Goal: Information Seeking & Learning: Learn about a topic

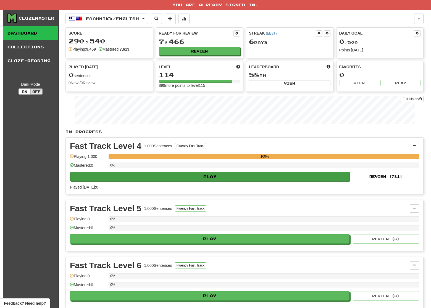
click at [210, 178] on button "Play" at bounding box center [210, 176] width 280 height 9
select select "**"
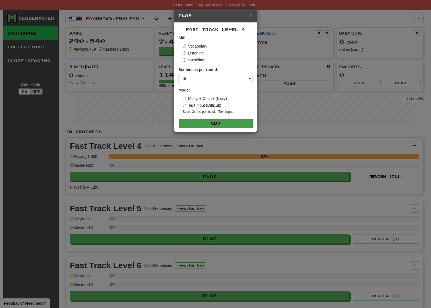
click at [211, 122] on button "Go" at bounding box center [216, 123] width 74 height 9
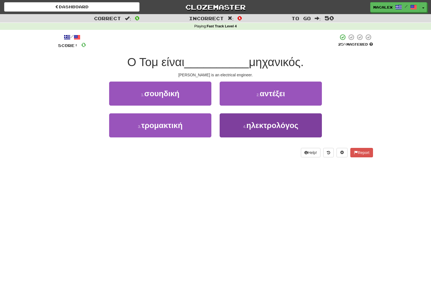
click at [258, 127] on span "ηλεκτρολόγος" at bounding box center [273, 125] width 52 height 9
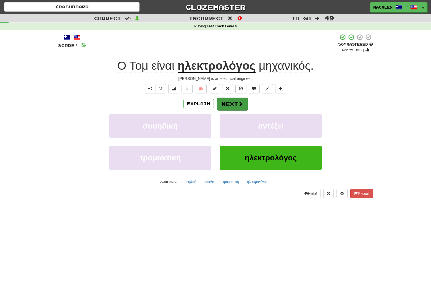
click at [234, 104] on button "Next" at bounding box center [232, 104] width 31 height 13
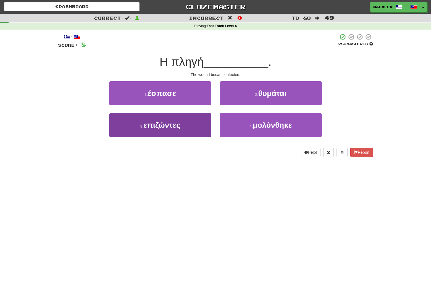
scroll to position [0, 0]
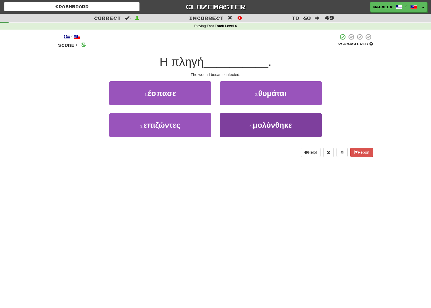
click at [273, 126] on span "μολύνθηκε" at bounding box center [272, 125] width 39 height 9
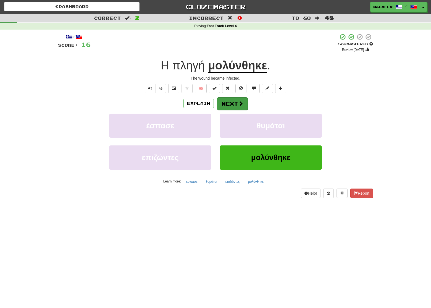
click at [233, 104] on button "Next" at bounding box center [232, 103] width 31 height 13
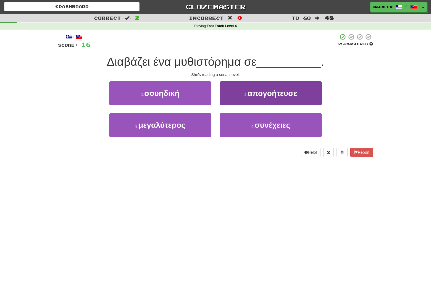
click at [264, 127] on span "συνέχειες" at bounding box center [273, 125] width 36 height 9
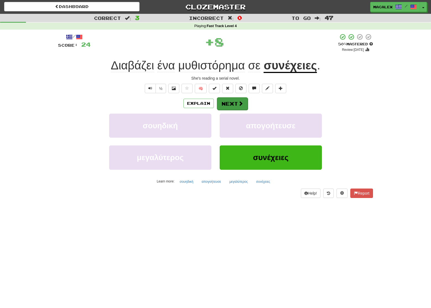
click at [238, 101] on span at bounding box center [240, 103] width 5 height 5
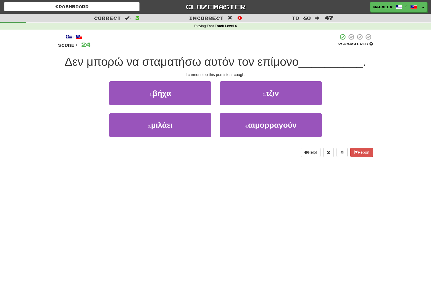
click at [162, 93] on span "βήχα" at bounding box center [162, 93] width 19 height 9
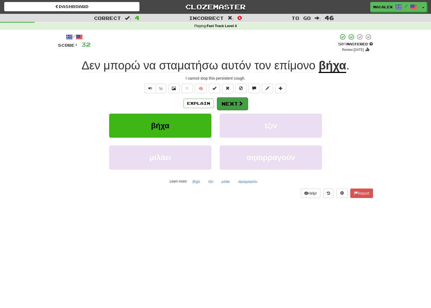
click at [235, 103] on button "Next" at bounding box center [232, 103] width 31 height 13
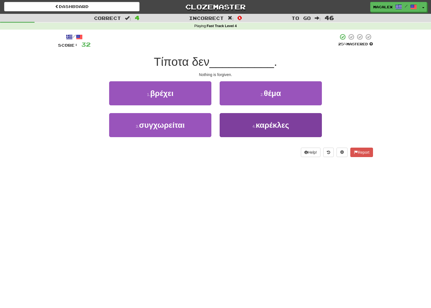
scroll to position [1, 0]
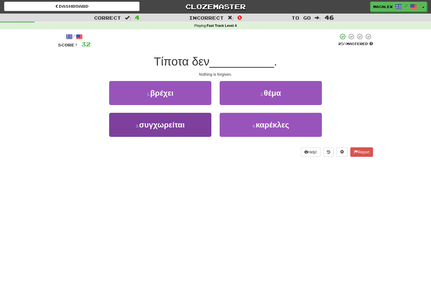
click at [167, 128] on span "συγχωρείται" at bounding box center [162, 125] width 46 height 9
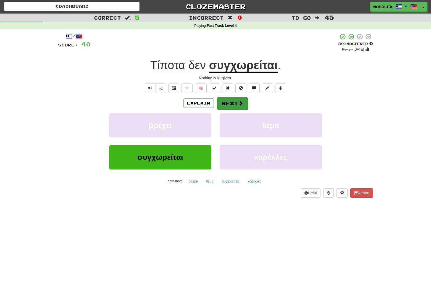
click at [227, 103] on button "Next" at bounding box center [232, 103] width 31 height 13
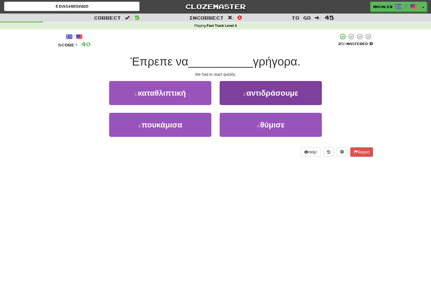
click at [266, 95] on span "αντιδράσουμε" at bounding box center [273, 93] width 52 height 9
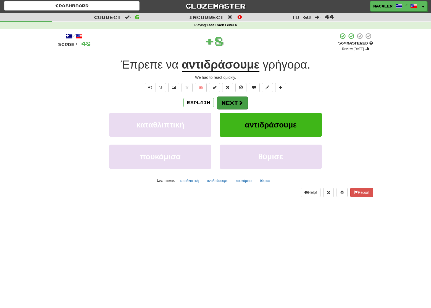
scroll to position [0, 0]
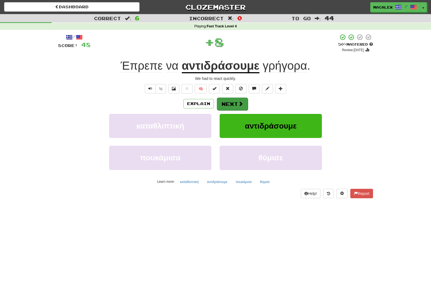
click at [233, 103] on button "Next" at bounding box center [232, 104] width 31 height 13
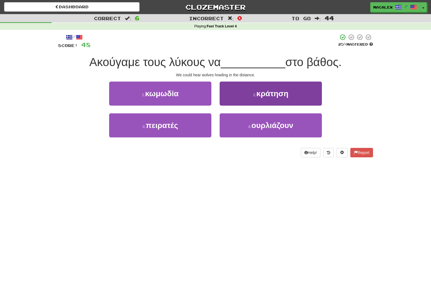
scroll to position [0, 0]
click at [264, 129] on button "4 . ουρλιάζουν" at bounding box center [271, 125] width 102 height 24
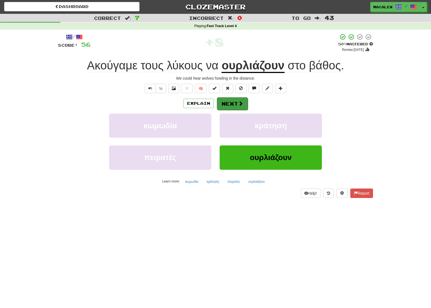
scroll to position [0, 0]
click at [237, 106] on button "Next" at bounding box center [232, 104] width 31 height 13
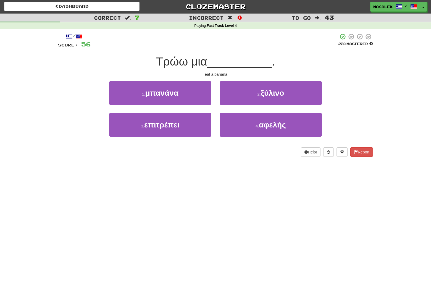
drag, startPoint x: 188, startPoint y: 97, endPoint x: 197, endPoint y: 95, distance: 9.3
click at [188, 97] on button "1 . μπανάνα" at bounding box center [160, 93] width 102 height 24
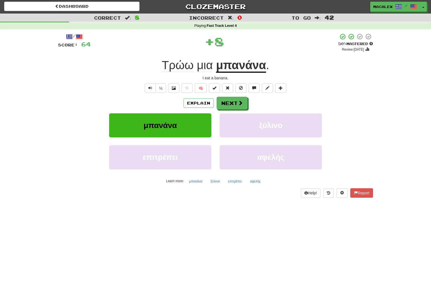
scroll to position [0, 0]
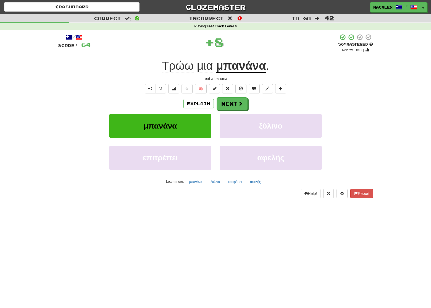
click at [248, 101] on div "Explain Next" at bounding box center [215, 103] width 315 height 13
click at [243, 103] on button "Next" at bounding box center [232, 104] width 31 height 13
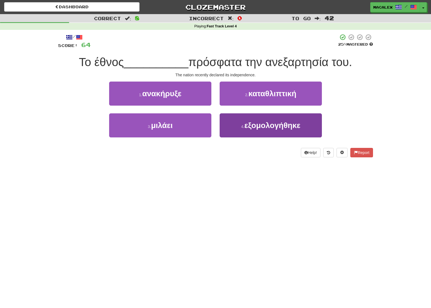
click at [263, 129] on button "4 . εξομολογήθηκε" at bounding box center [271, 125] width 102 height 24
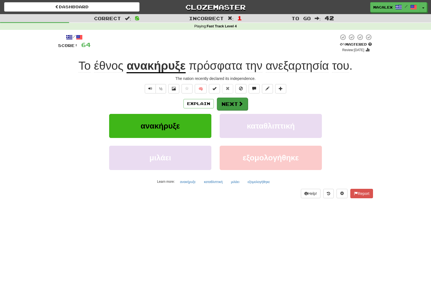
click at [235, 105] on button "Next" at bounding box center [232, 104] width 31 height 13
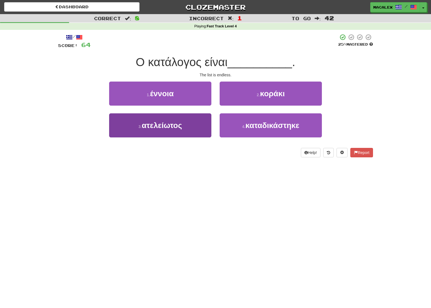
click at [153, 126] on span "ατελείωτος" at bounding box center [162, 125] width 40 height 9
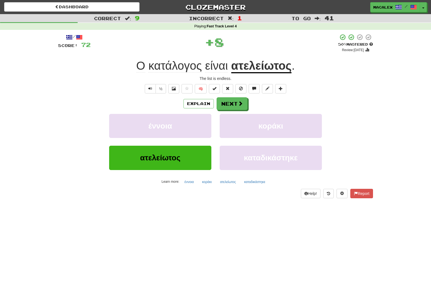
scroll to position [0, 0]
click at [231, 103] on button "Next" at bounding box center [232, 103] width 31 height 13
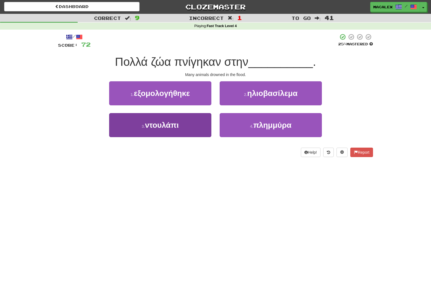
scroll to position [1, 0]
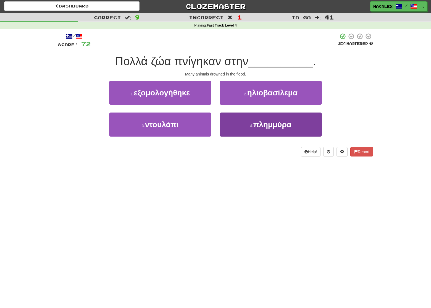
click at [265, 125] on span "πλημμύρα" at bounding box center [272, 124] width 38 height 9
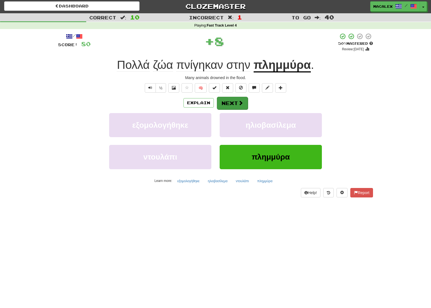
click at [231, 102] on button "Next" at bounding box center [232, 103] width 31 height 13
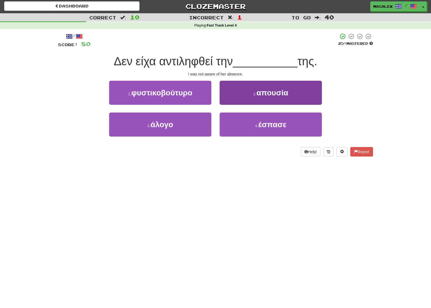
click at [264, 94] on span "απουσία" at bounding box center [273, 92] width 32 height 9
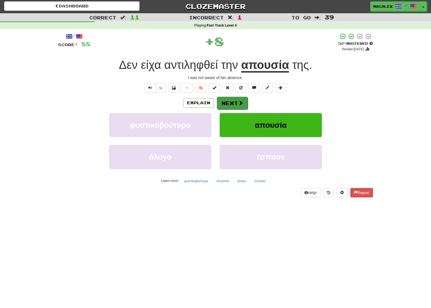
click at [237, 103] on button "Next" at bounding box center [232, 103] width 31 height 13
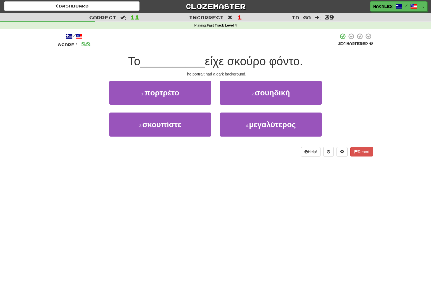
click at [176, 94] on span "πορτρέτο" at bounding box center [162, 92] width 35 height 9
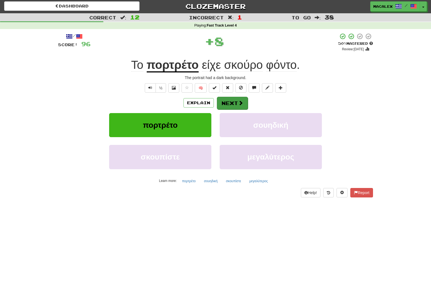
scroll to position [0, 0]
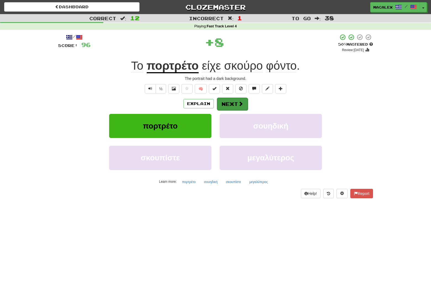
click at [242, 106] on button "Next" at bounding box center [232, 104] width 31 height 13
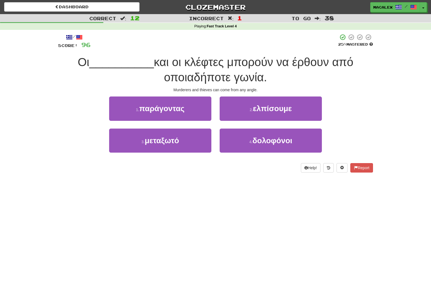
scroll to position [0, 0]
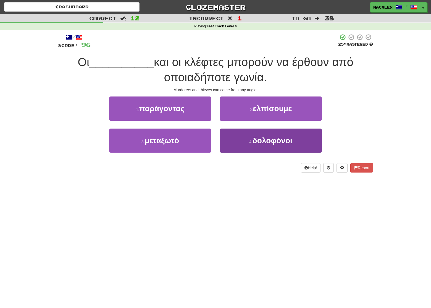
click at [266, 143] on span "δολοφόνοι" at bounding box center [273, 140] width 40 height 9
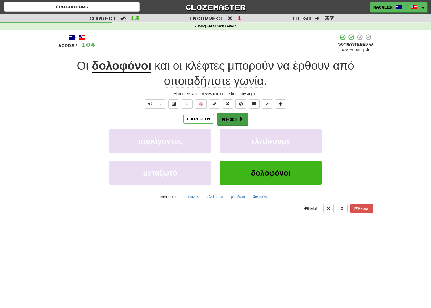
click at [236, 119] on button "Next" at bounding box center [232, 119] width 31 height 13
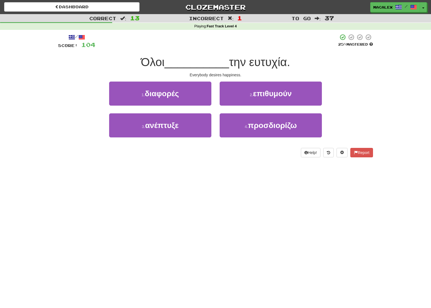
scroll to position [1, 0]
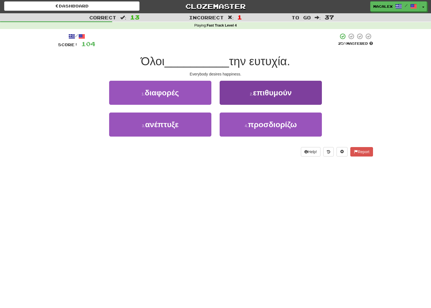
click at [265, 94] on span "επιθυμούν" at bounding box center [272, 92] width 39 height 9
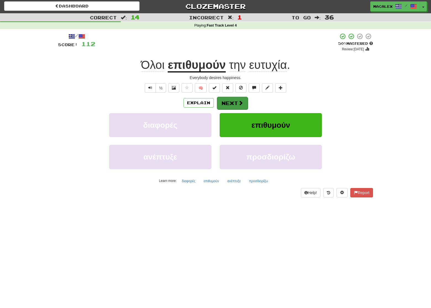
click at [232, 100] on button "Next" at bounding box center [232, 103] width 31 height 13
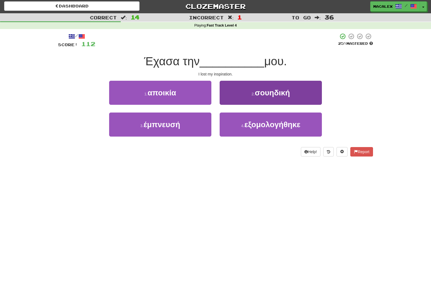
click at [264, 96] on span "σουηδική" at bounding box center [272, 92] width 35 height 9
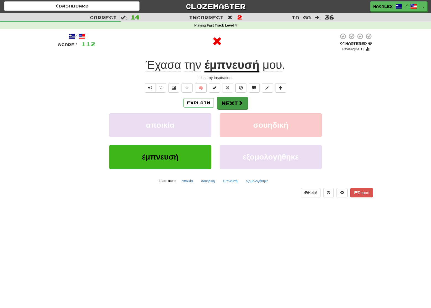
click at [238, 104] on span at bounding box center [240, 102] width 5 height 5
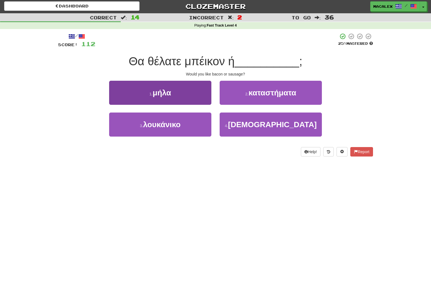
click at [153, 123] on span "λουκάνικο" at bounding box center [162, 124] width 38 height 9
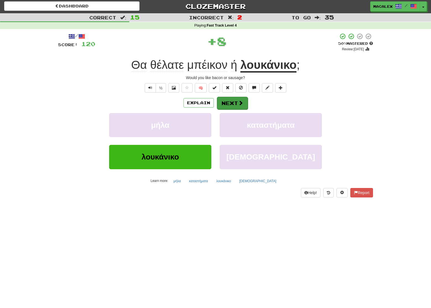
click at [233, 105] on button "Next" at bounding box center [232, 103] width 31 height 13
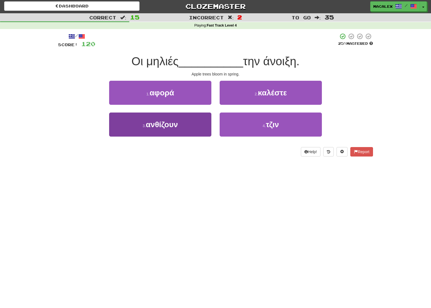
click at [161, 127] on span "ανθίζουν" at bounding box center [162, 124] width 32 height 9
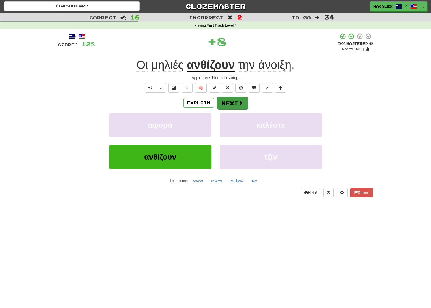
click at [231, 103] on button "Next" at bounding box center [232, 103] width 31 height 13
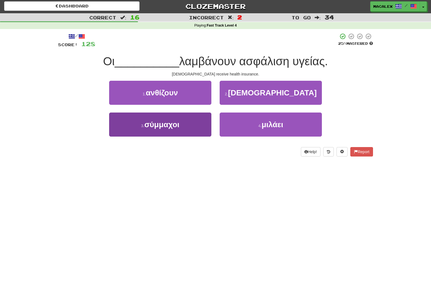
click at [165, 126] on span "σύμμαχοι" at bounding box center [161, 124] width 35 height 9
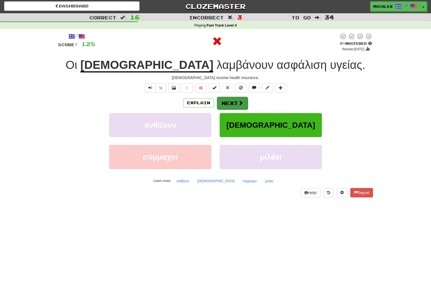
click at [236, 101] on button "Next" at bounding box center [232, 103] width 31 height 13
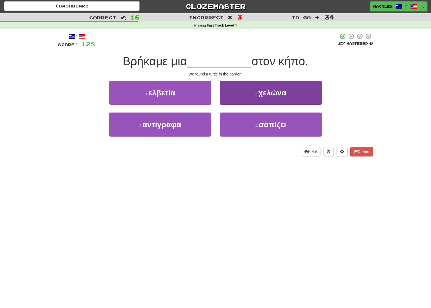
click at [257, 96] on button "2 . χελώνα" at bounding box center [271, 93] width 102 height 24
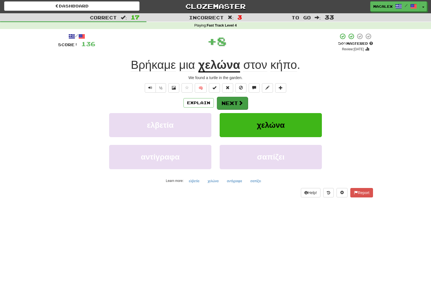
click at [234, 104] on button "Next" at bounding box center [232, 103] width 31 height 13
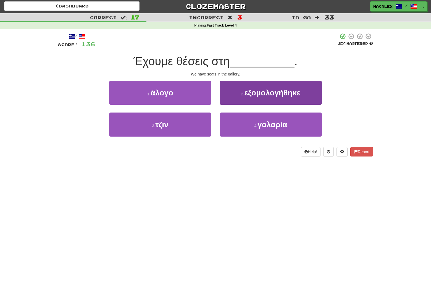
click at [272, 118] on button "4 . γαλαρία" at bounding box center [271, 125] width 102 height 24
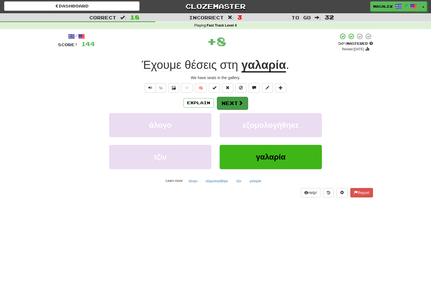
click at [236, 100] on button "Next" at bounding box center [232, 103] width 31 height 13
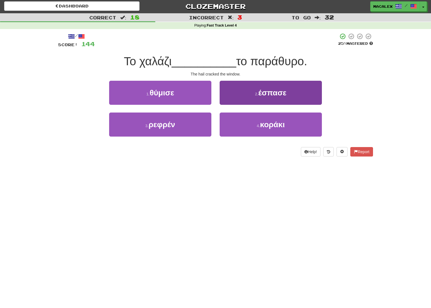
click at [246, 98] on button "2 . έσπασε" at bounding box center [271, 93] width 102 height 24
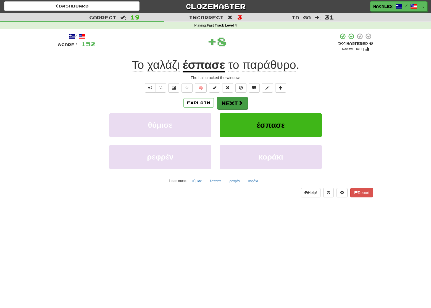
click at [235, 103] on button "Next" at bounding box center [232, 103] width 31 height 13
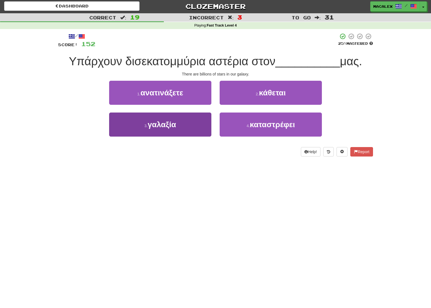
click at [158, 127] on span "γαλαξία" at bounding box center [162, 124] width 28 height 9
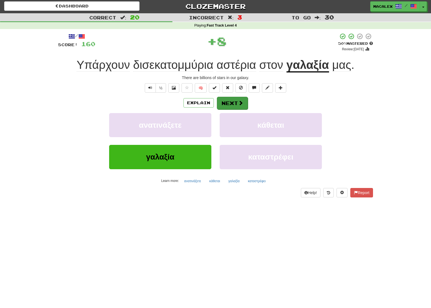
click at [228, 106] on button "Next" at bounding box center [232, 103] width 31 height 13
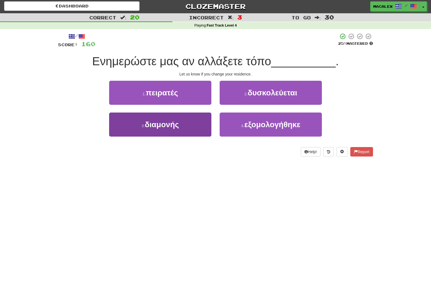
click at [161, 125] on span "διαμονής" at bounding box center [162, 124] width 34 height 9
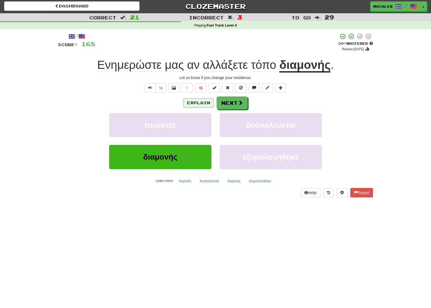
click at [208, 102] on button "Explain" at bounding box center [199, 102] width 30 height 9
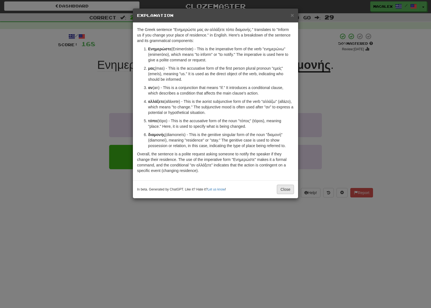
click at [289, 192] on button "Close" at bounding box center [285, 189] width 17 height 9
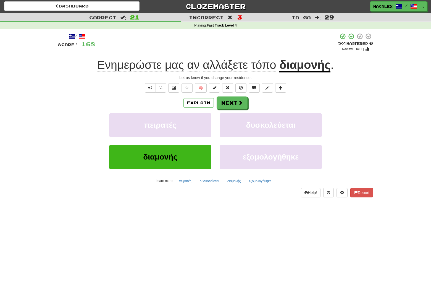
click at [233, 109] on div "Explain Next πειρατές δυσκολεύεται διαμονής εξομολογήθηκε Learn more: πειρατές …" at bounding box center [215, 140] width 315 height 89
click at [233, 108] on button "Next" at bounding box center [232, 103] width 31 height 13
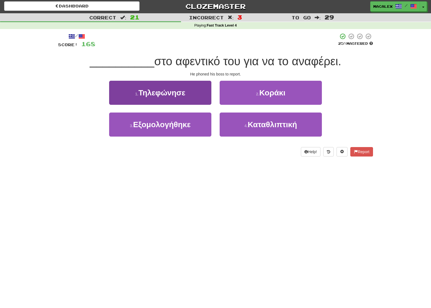
click at [167, 99] on button "1 . Τηλεφώνησε" at bounding box center [160, 93] width 102 height 24
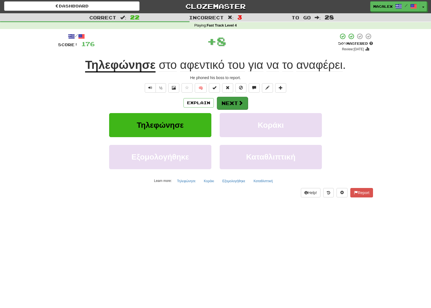
click at [223, 104] on button "Next" at bounding box center [232, 103] width 31 height 13
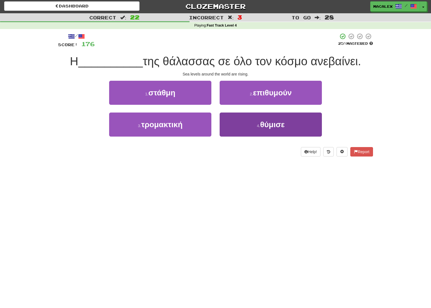
drag, startPoint x: 272, startPoint y: 127, endPoint x: 235, endPoint y: 128, distance: 37.0
click at [235, 128] on button "4 . θύμισε" at bounding box center [271, 125] width 102 height 24
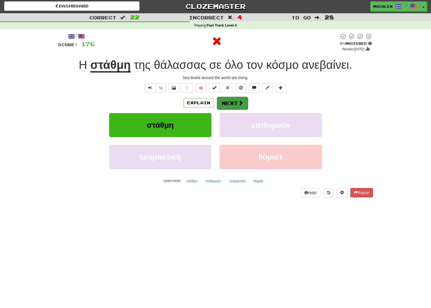
scroll to position [0, 0]
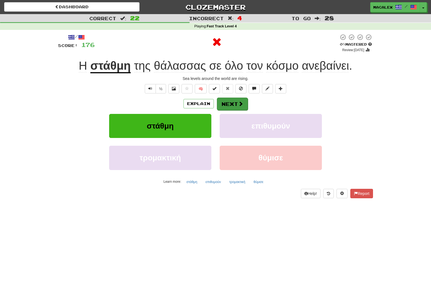
click at [239, 105] on span at bounding box center [240, 103] width 5 height 5
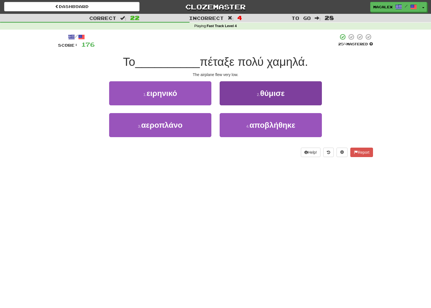
click at [240, 122] on button "4 . αποβλήθηκε" at bounding box center [271, 125] width 102 height 24
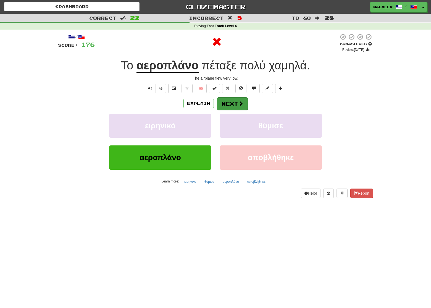
click at [233, 104] on button "Next" at bounding box center [232, 103] width 31 height 13
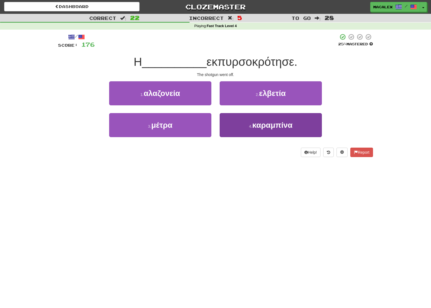
click at [249, 129] on button "4 . καραμπίνα" at bounding box center [271, 125] width 102 height 24
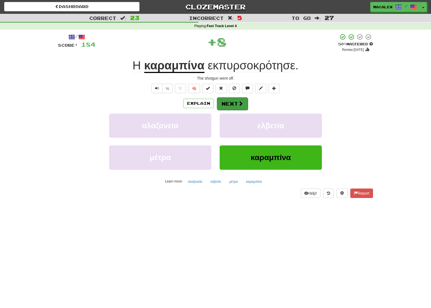
click at [232, 105] on button "Next" at bounding box center [232, 103] width 31 height 13
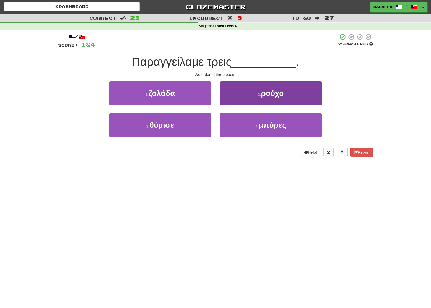
drag, startPoint x: 260, startPoint y: 122, endPoint x: 253, endPoint y: 119, distance: 7.6
click at [260, 122] on span "μπύρες" at bounding box center [273, 125] width 28 height 9
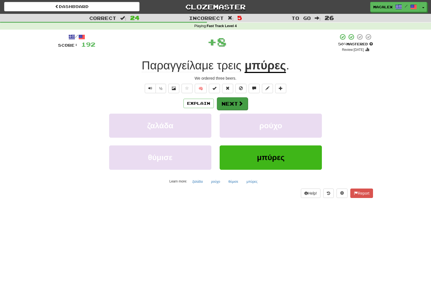
click at [242, 105] on span at bounding box center [240, 103] width 5 height 5
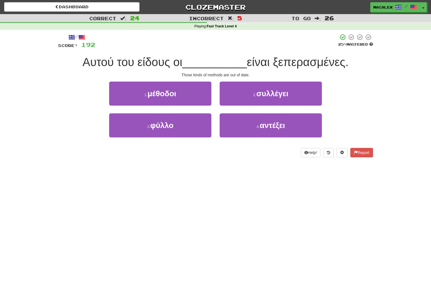
scroll to position [0, 0]
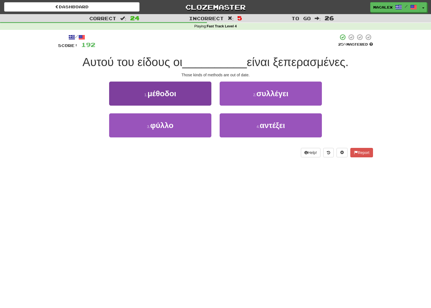
click at [166, 100] on button "1 . μέθοδοι" at bounding box center [160, 94] width 102 height 24
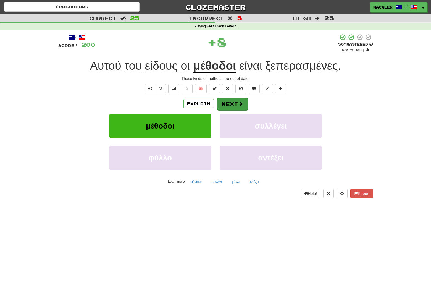
click at [232, 103] on button "Next" at bounding box center [232, 104] width 31 height 13
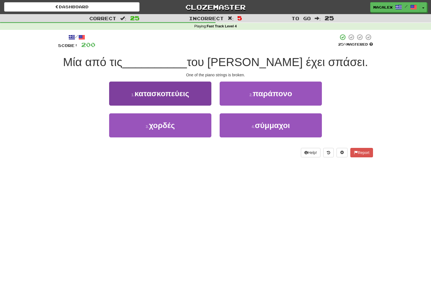
click at [179, 127] on button "3 . χορδές" at bounding box center [160, 125] width 102 height 24
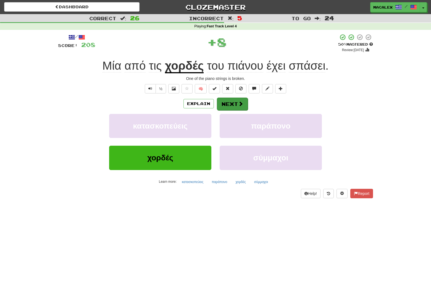
click at [227, 104] on button "Next" at bounding box center [232, 104] width 31 height 13
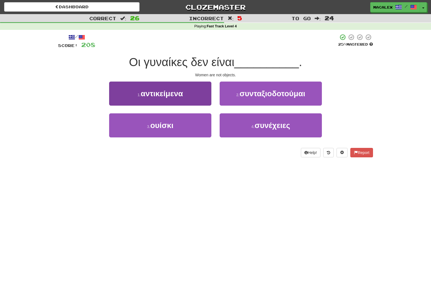
drag, startPoint x: 161, startPoint y: 127, endPoint x: 202, endPoint y: 130, distance: 40.7
click at [202, 130] on button "3 . ουίσκι" at bounding box center [160, 125] width 102 height 24
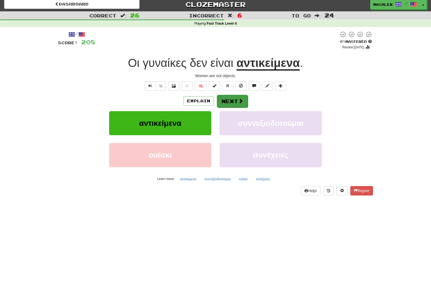
scroll to position [2, 0]
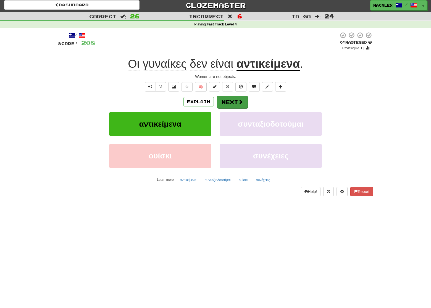
click at [231, 103] on button "Next" at bounding box center [232, 102] width 31 height 13
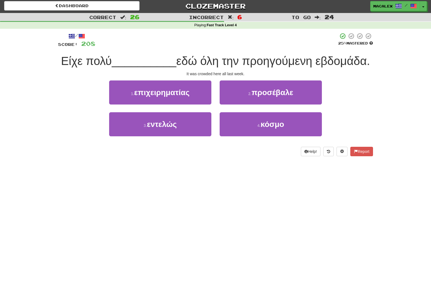
scroll to position [0, 0]
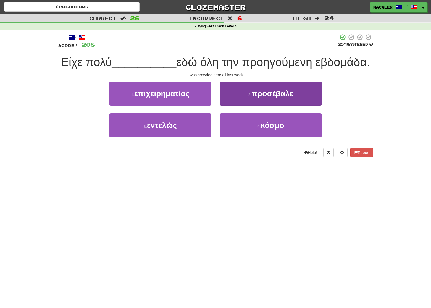
click at [240, 122] on button "4 . κόσμο" at bounding box center [271, 125] width 102 height 24
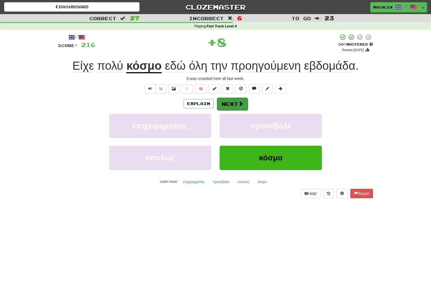
click at [229, 108] on button "Next" at bounding box center [232, 104] width 31 height 13
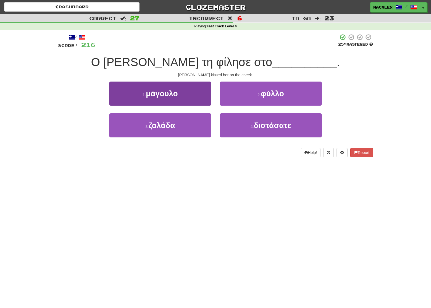
click at [161, 96] on span "μάγουλο" at bounding box center [162, 93] width 32 height 9
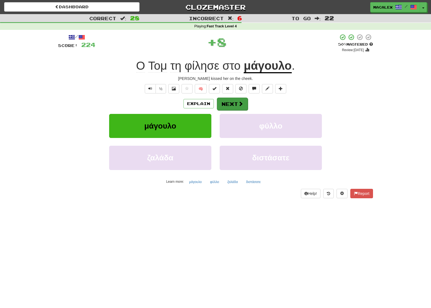
click at [234, 105] on button "Next" at bounding box center [232, 104] width 31 height 13
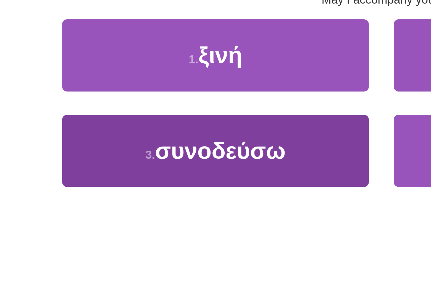
scroll to position [9, 0]
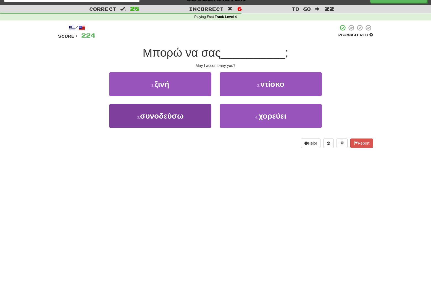
click at [179, 116] on span "συνοδεύσω" at bounding box center [162, 116] width 44 height 9
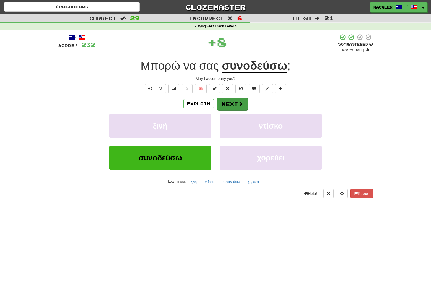
scroll to position [0, 0]
click at [234, 103] on button "Next" at bounding box center [232, 104] width 31 height 13
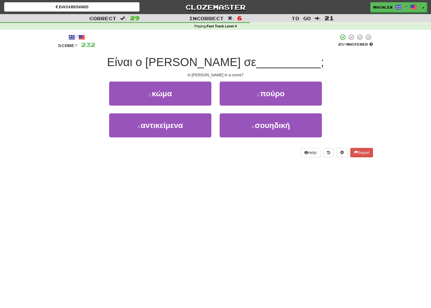
scroll to position [0, 0]
click at [138, 92] on button "1 . κώμα" at bounding box center [160, 94] width 102 height 24
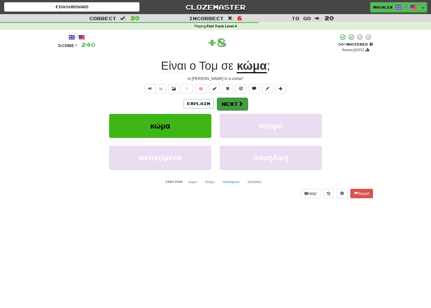
click at [230, 104] on button "Next" at bounding box center [232, 104] width 31 height 13
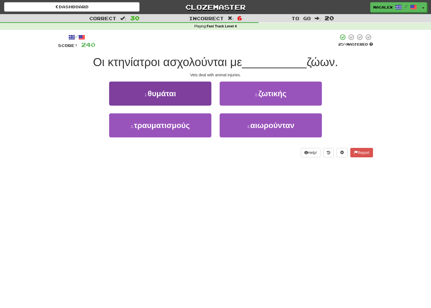
click at [175, 129] on button "3 . τραυματισμούς" at bounding box center [160, 125] width 102 height 24
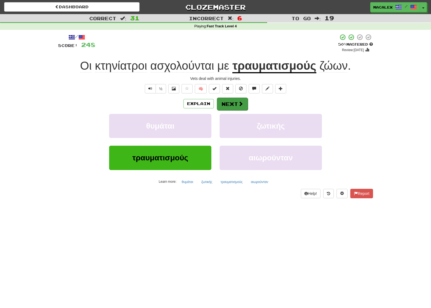
click at [231, 102] on button "Next" at bounding box center [232, 104] width 31 height 13
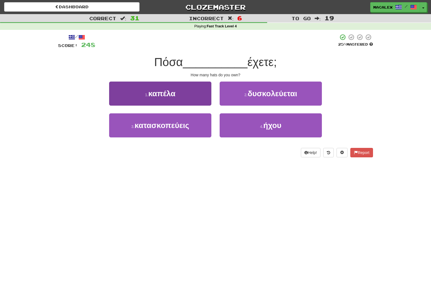
click at [160, 92] on span "καπέλα" at bounding box center [161, 93] width 27 height 9
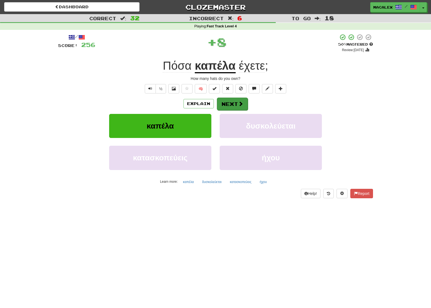
click at [234, 103] on button "Next" at bounding box center [232, 104] width 31 height 13
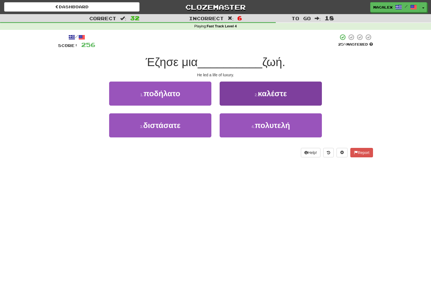
click at [265, 128] on span "πολυτελή" at bounding box center [272, 125] width 35 height 9
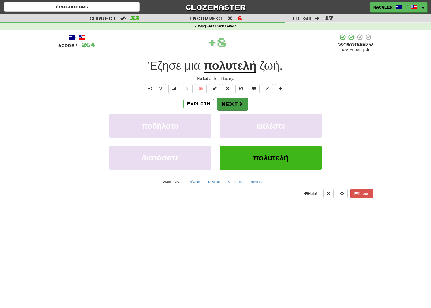
click at [234, 102] on button "Next" at bounding box center [232, 104] width 31 height 13
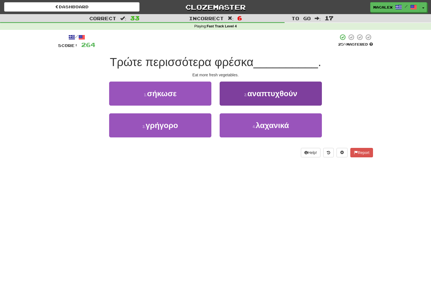
click at [234, 127] on button "4 . λαχανικά" at bounding box center [271, 125] width 102 height 24
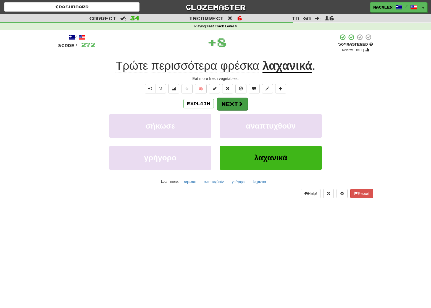
click at [219, 106] on button "Next" at bounding box center [232, 104] width 31 height 13
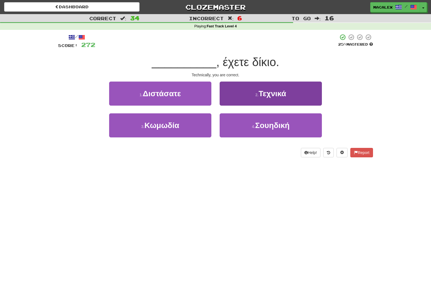
click at [248, 100] on button "2 . Τεχνικά" at bounding box center [271, 94] width 102 height 24
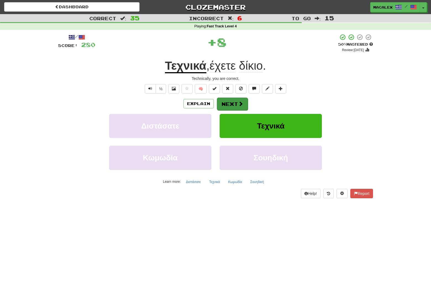
click at [236, 106] on button "Next" at bounding box center [232, 104] width 31 height 13
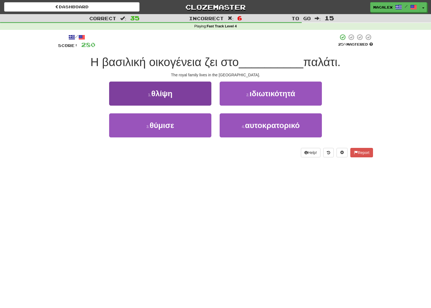
scroll to position [0, 0]
click at [157, 94] on span "θλίψη" at bounding box center [161, 93] width 21 height 9
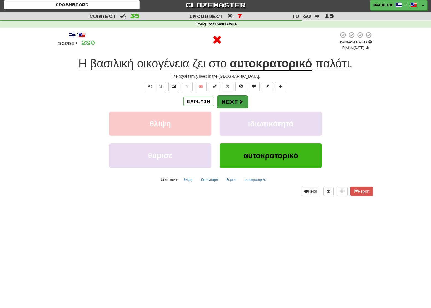
scroll to position [3, 0]
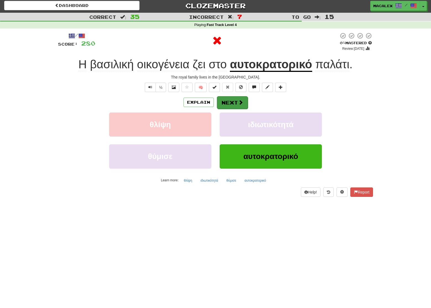
click at [226, 104] on button "Next" at bounding box center [232, 102] width 31 height 13
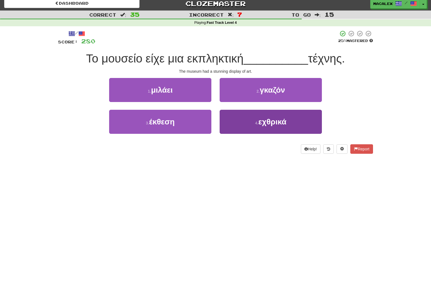
scroll to position [2, 0]
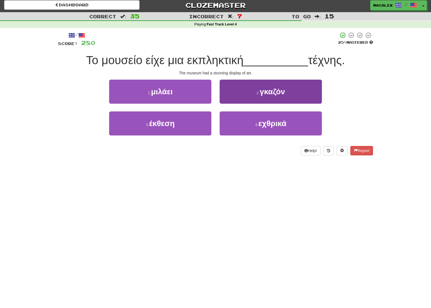
click at [270, 121] on span "εχθρικά" at bounding box center [272, 123] width 28 height 9
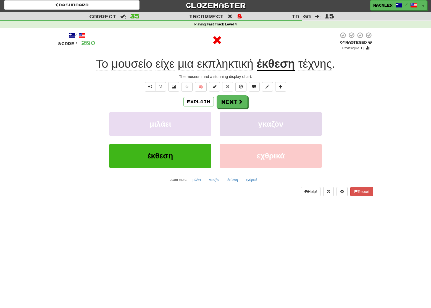
scroll to position [2, 0]
click at [244, 99] on button "Next" at bounding box center [232, 102] width 31 height 13
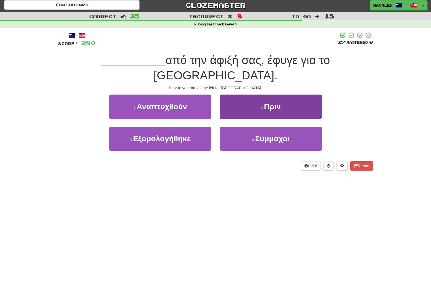
scroll to position [0, 0]
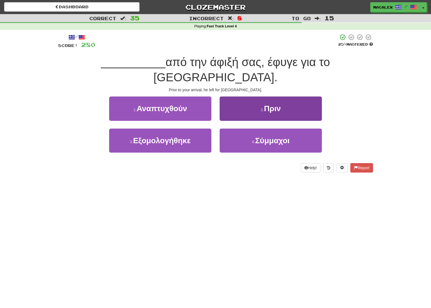
click at [236, 96] on button "2 . Πριν" at bounding box center [271, 108] width 102 height 24
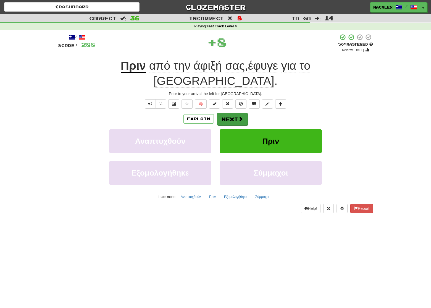
scroll to position [0, 0]
click at [223, 113] on button "Next" at bounding box center [232, 119] width 31 height 13
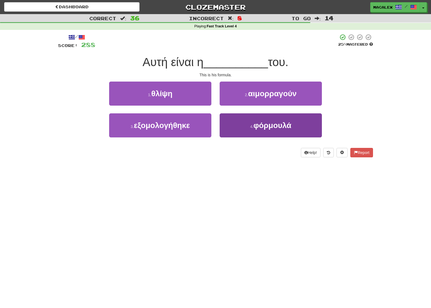
click at [255, 123] on span "φόρμουλά" at bounding box center [272, 125] width 38 height 9
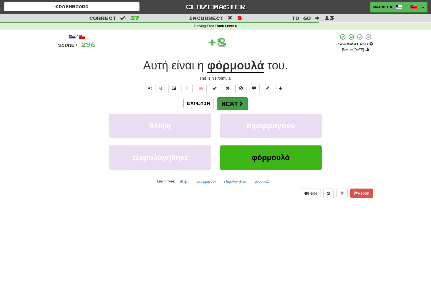
scroll to position [0, 0]
click at [239, 105] on span at bounding box center [240, 103] width 5 height 5
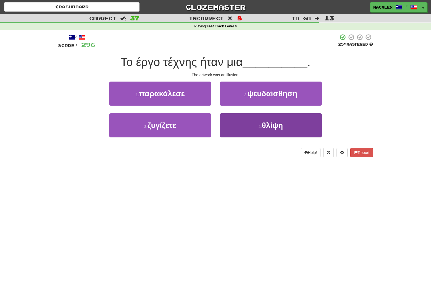
click at [258, 124] on button "4 . θλίψη" at bounding box center [271, 125] width 102 height 24
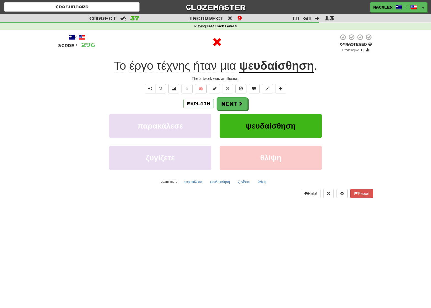
scroll to position [0, 0]
click at [242, 103] on span at bounding box center [240, 103] width 5 height 5
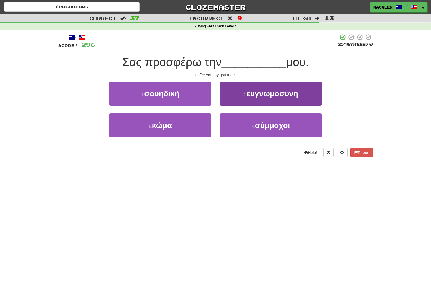
click at [271, 127] on span "σύμμαχοι" at bounding box center [272, 125] width 35 height 9
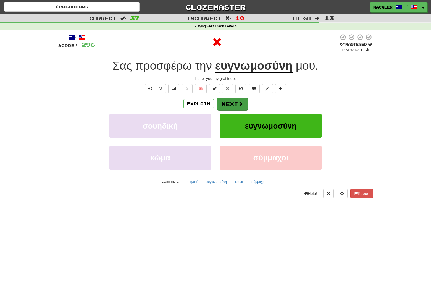
click at [245, 106] on button "Next" at bounding box center [232, 104] width 31 height 13
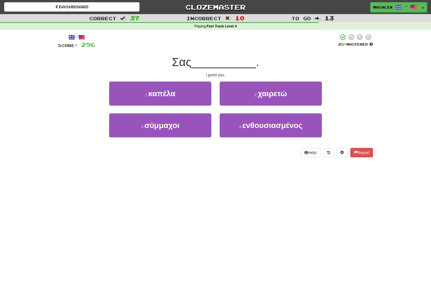
click at [266, 95] on span "χαιρετώ" at bounding box center [272, 93] width 29 height 9
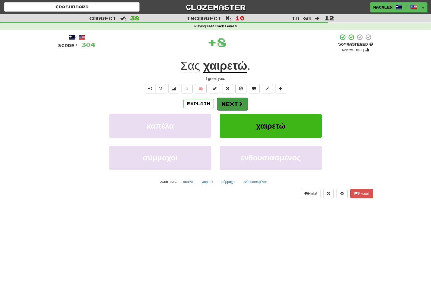
click at [231, 103] on button "Next" at bounding box center [232, 104] width 31 height 13
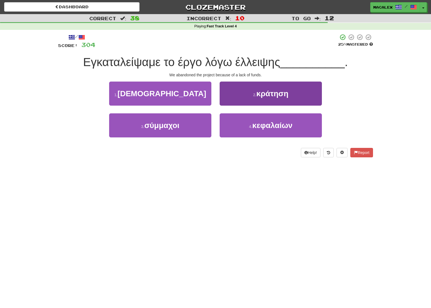
click at [270, 94] on span "κράτηση" at bounding box center [273, 93] width 32 height 9
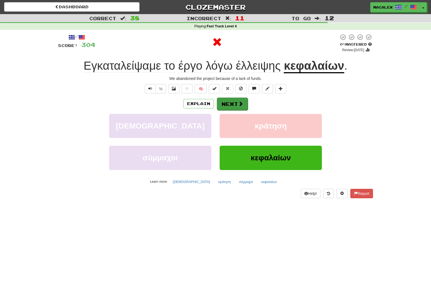
click at [240, 104] on span at bounding box center [240, 103] width 5 height 5
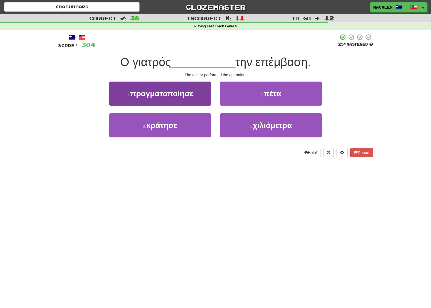
click at [171, 96] on span "πραγματοποίησε" at bounding box center [161, 93] width 63 height 9
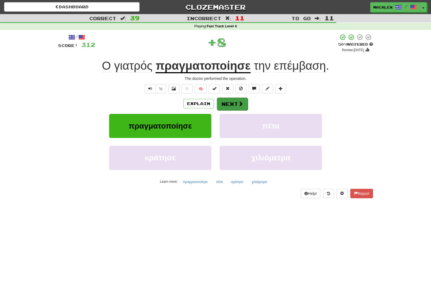
click at [230, 104] on button "Next" at bounding box center [232, 104] width 31 height 13
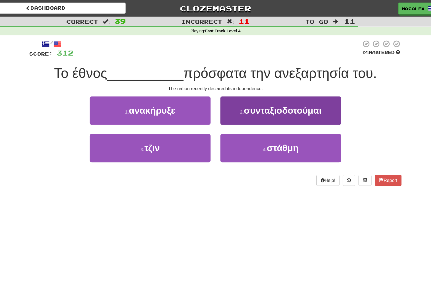
click at [220, 98] on button "2 . συνταξιοδοτούμαι" at bounding box center [271, 94] width 102 height 24
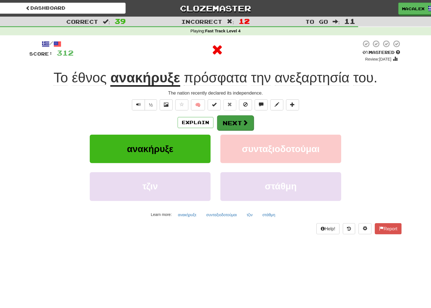
click at [217, 100] on button "Next" at bounding box center [232, 104] width 31 height 13
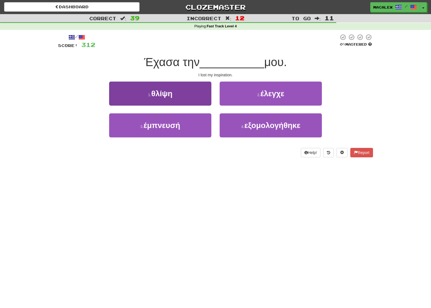
click at [168, 128] on span "έμπνευσή" at bounding box center [162, 125] width 37 height 9
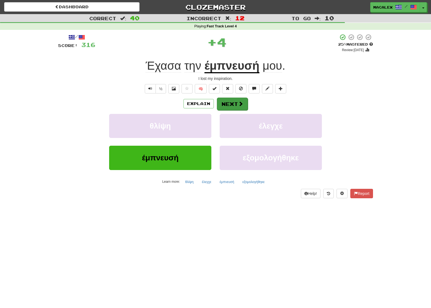
click at [228, 104] on button "Next" at bounding box center [232, 104] width 31 height 13
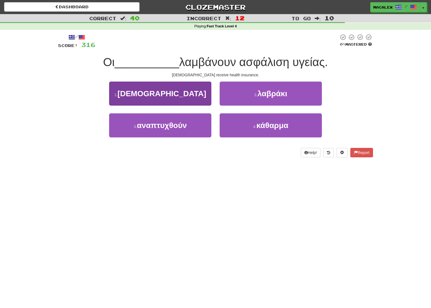
click at [194, 100] on button "1 . [DEMOGRAPHIC_DATA]" at bounding box center [160, 94] width 102 height 24
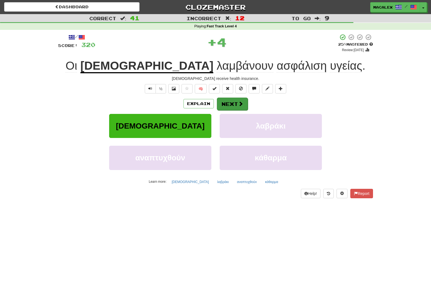
click at [232, 104] on button "Next" at bounding box center [232, 104] width 31 height 13
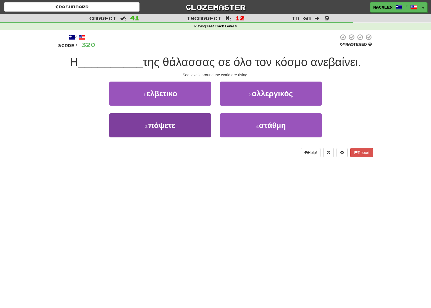
scroll to position [0, 0]
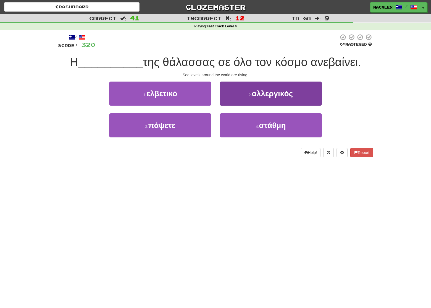
click at [252, 124] on button "4 . στάθμη" at bounding box center [271, 125] width 102 height 24
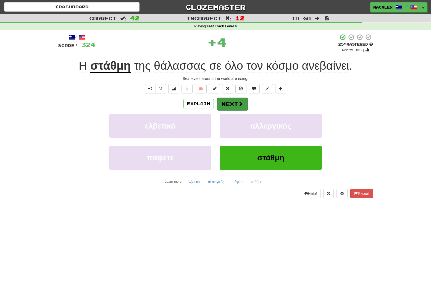
click at [232, 105] on button "Next" at bounding box center [232, 104] width 31 height 13
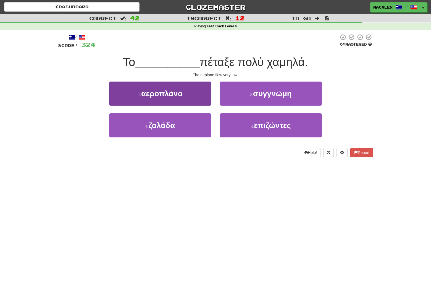
scroll to position [0, 0]
click at [173, 101] on button "1 . αεροπλάνο" at bounding box center [160, 94] width 102 height 24
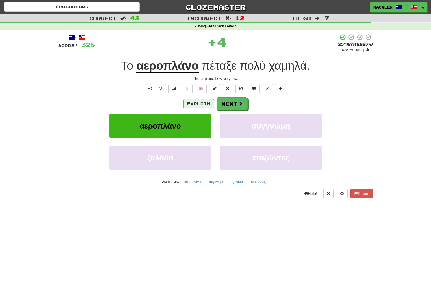
scroll to position [0, 0]
click at [231, 103] on button "Next" at bounding box center [232, 104] width 31 height 13
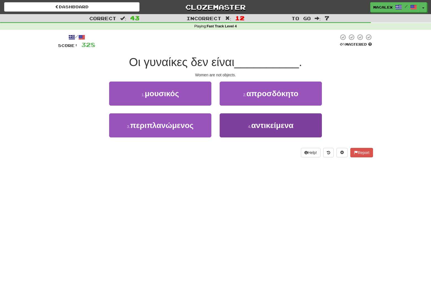
click at [250, 127] on small "4 ." at bounding box center [249, 126] width 3 height 4
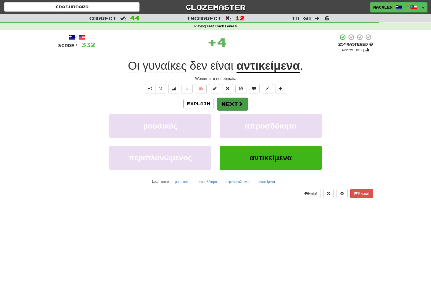
click at [231, 104] on button "Next" at bounding box center [232, 104] width 31 height 13
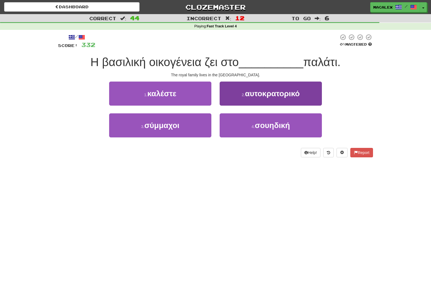
click at [258, 100] on button "2 . αυτοκρατορικό" at bounding box center [271, 94] width 102 height 24
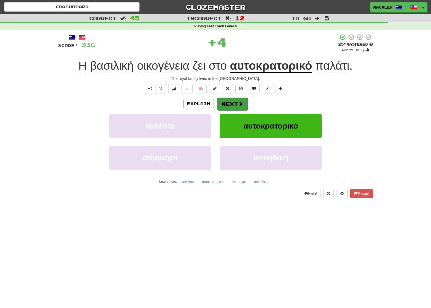
click at [236, 105] on button "Next" at bounding box center [232, 104] width 31 height 13
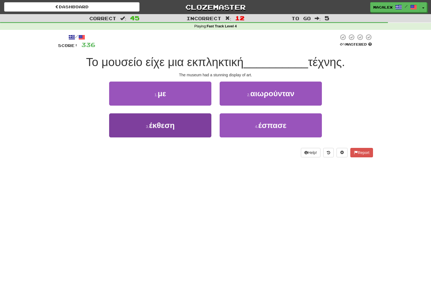
click at [155, 126] on span "έκθεση" at bounding box center [162, 125] width 26 height 9
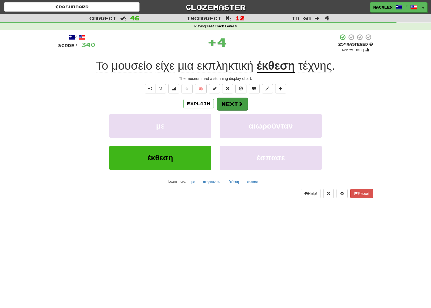
click at [232, 105] on button "Next" at bounding box center [232, 104] width 31 height 13
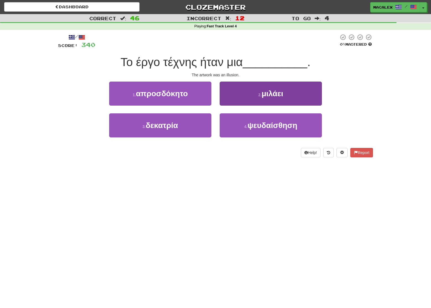
click at [265, 127] on span "ψευδαίσθηση" at bounding box center [273, 125] width 50 height 9
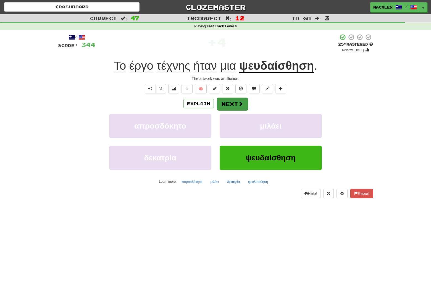
click at [232, 102] on button "Next" at bounding box center [232, 104] width 31 height 13
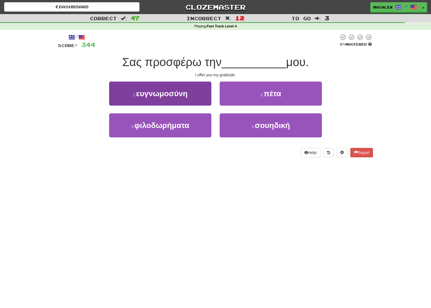
click at [165, 94] on span "ευγνωμοσύνη" at bounding box center [162, 93] width 52 height 9
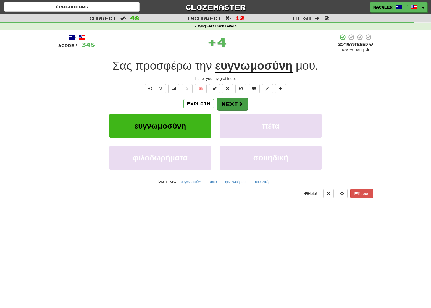
click at [229, 103] on button "Next" at bounding box center [232, 104] width 31 height 13
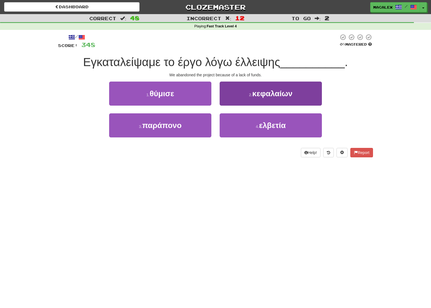
click at [253, 97] on span "κεφαλαίων" at bounding box center [272, 93] width 40 height 9
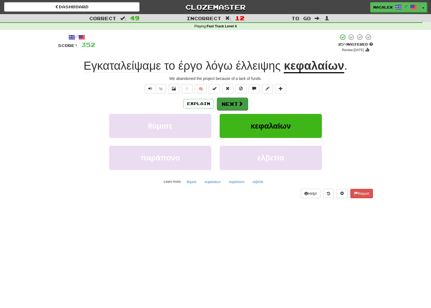
click at [235, 103] on button "Next" at bounding box center [232, 104] width 31 height 13
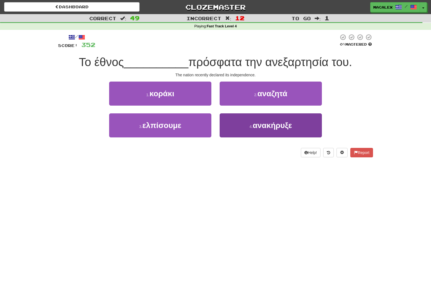
click at [252, 126] on small "4 ." at bounding box center [251, 126] width 3 height 4
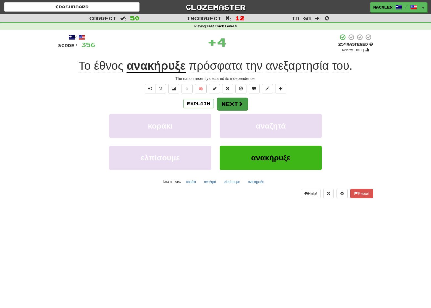
click at [233, 102] on button "Next" at bounding box center [232, 104] width 31 height 13
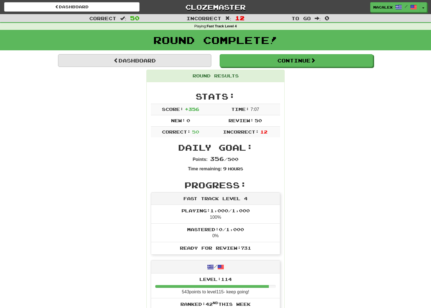
click at [158, 65] on link "Dashboard" at bounding box center [134, 60] width 153 height 13
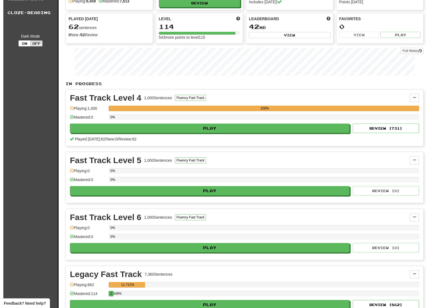
scroll to position [38, 0]
